Goal: Obtain resource: Obtain resource

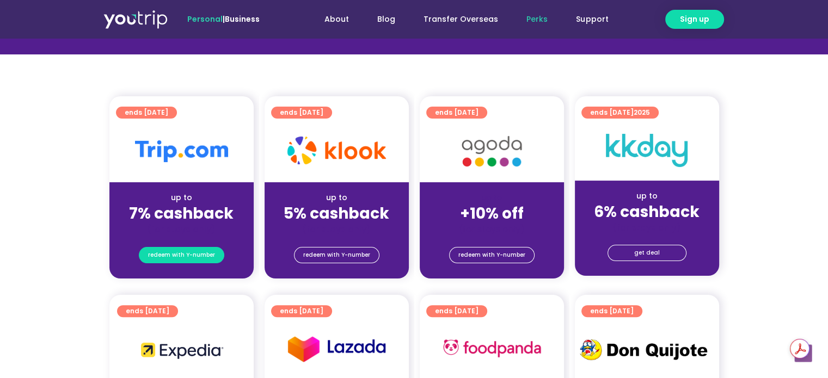
scroll to position [218, 0]
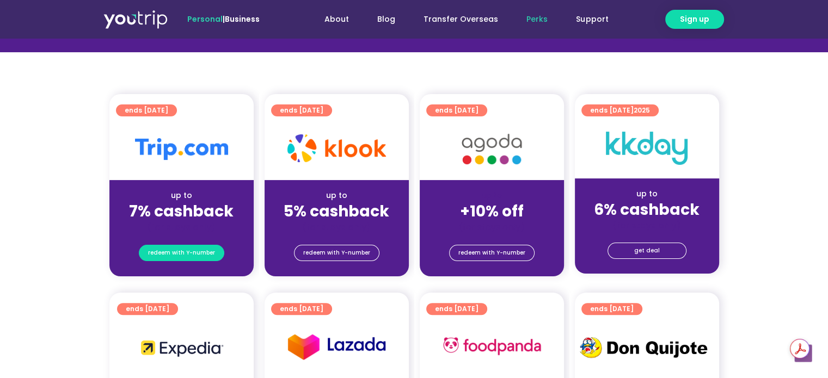
click at [181, 254] on span "redeem with Y-number" at bounding box center [181, 253] width 67 height 15
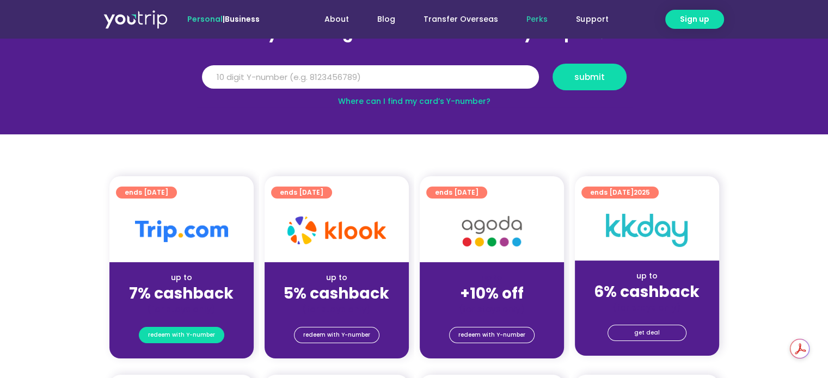
scroll to position [120, 0]
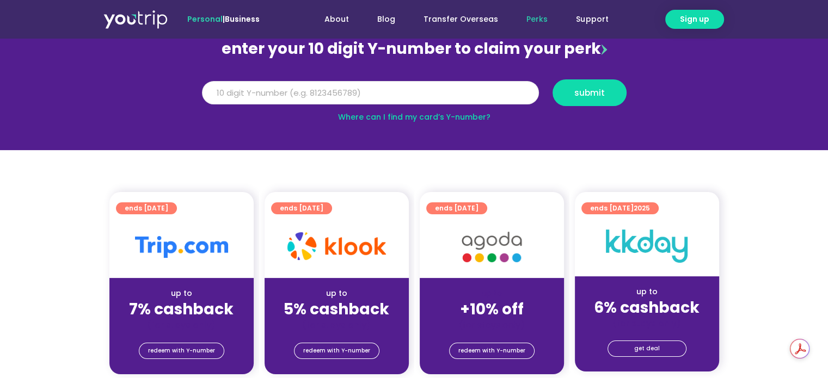
click at [345, 91] on input "Y Number" at bounding box center [370, 93] width 337 height 24
type input "8196543463"
click at [586, 101] on button "submit" at bounding box center [590, 92] width 74 height 27
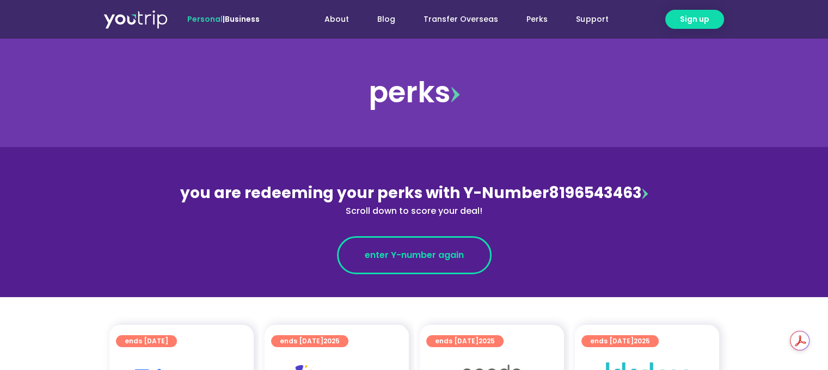
click at [420, 254] on span "enter Y-number again" at bounding box center [414, 255] width 99 height 13
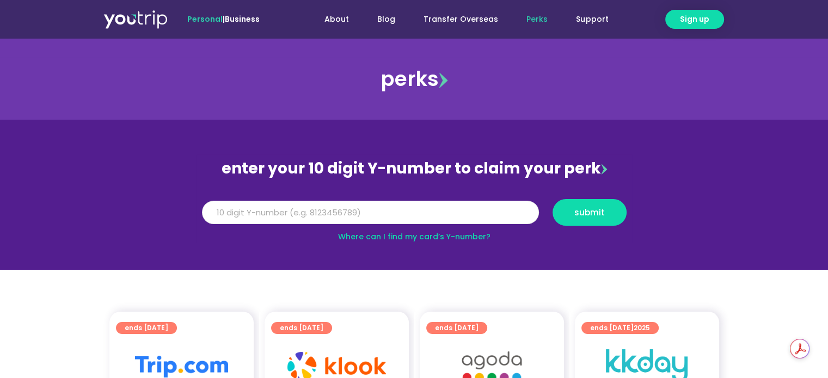
click at [386, 212] on input "Y Number" at bounding box center [370, 213] width 337 height 24
type input "8196543463"
click at [596, 208] on span "submit" at bounding box center [589, 212] width 30 height 8
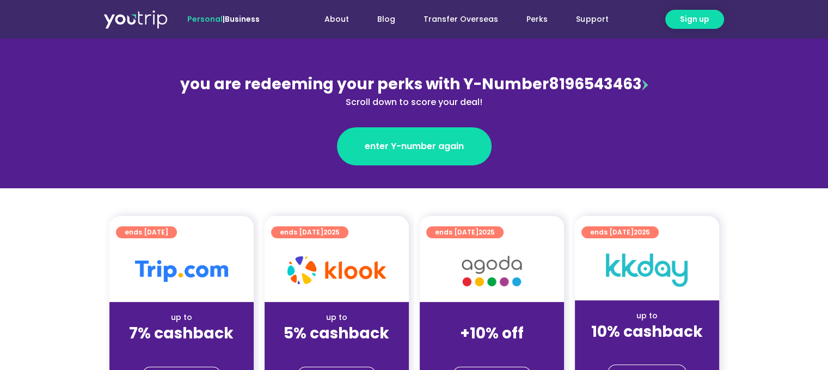
scroll to position [163, 0]
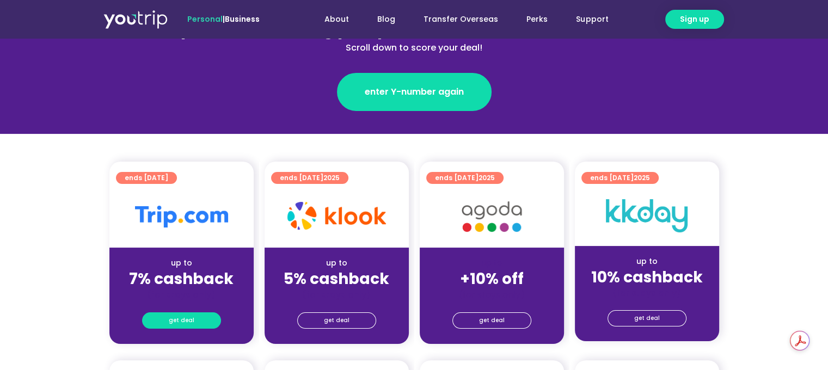
click at [183, 322] on span "get deal" at bounding box center [182, 320] width 26 height 15
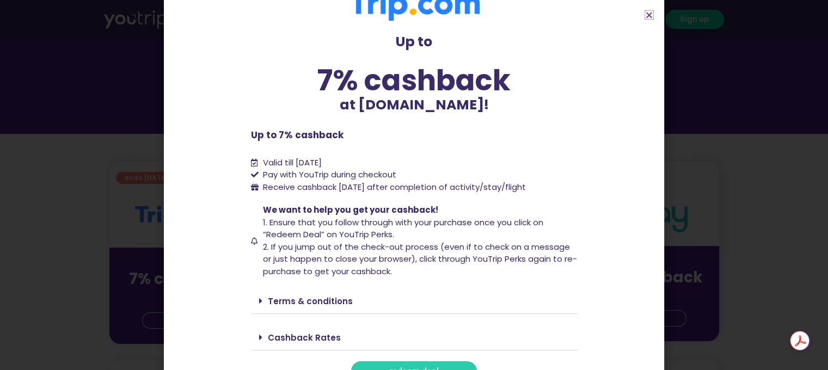
scroll to position [45, 0]
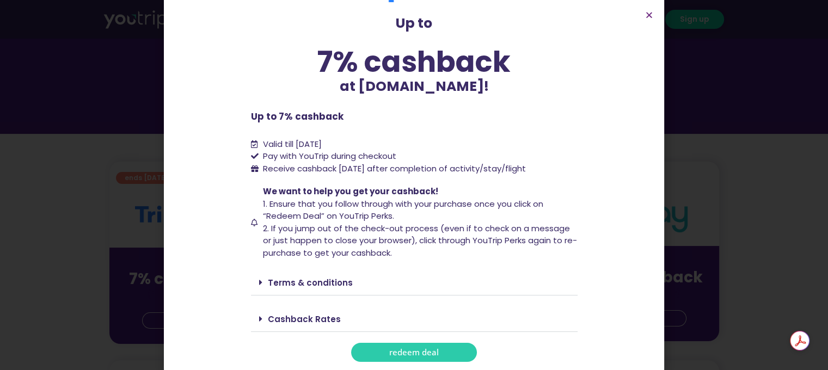
click at [429, 351] on span "redeem deal" at bounding box center [414, 352] width 50 height 8
